Goal: Browse casually

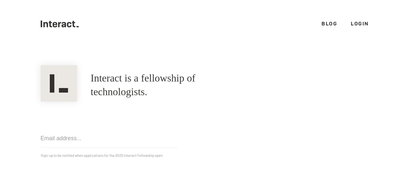
click at [54, 25] on icon at bounding box center [55, 25] width 5 height 6
click at [45, 22] on icon ".cls-1{fill:#33312f;} interact-brand-logotype-black" at bounding box center [60, 23] width 38 height 7
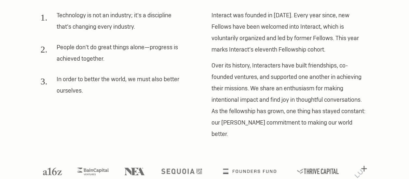
scroll to position [226, 0]
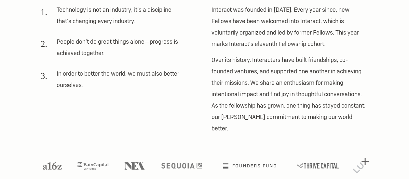
click at [357, 158] on img at bounding box center [361, 165] width 16 height 15
